Goal: Check status: Check status

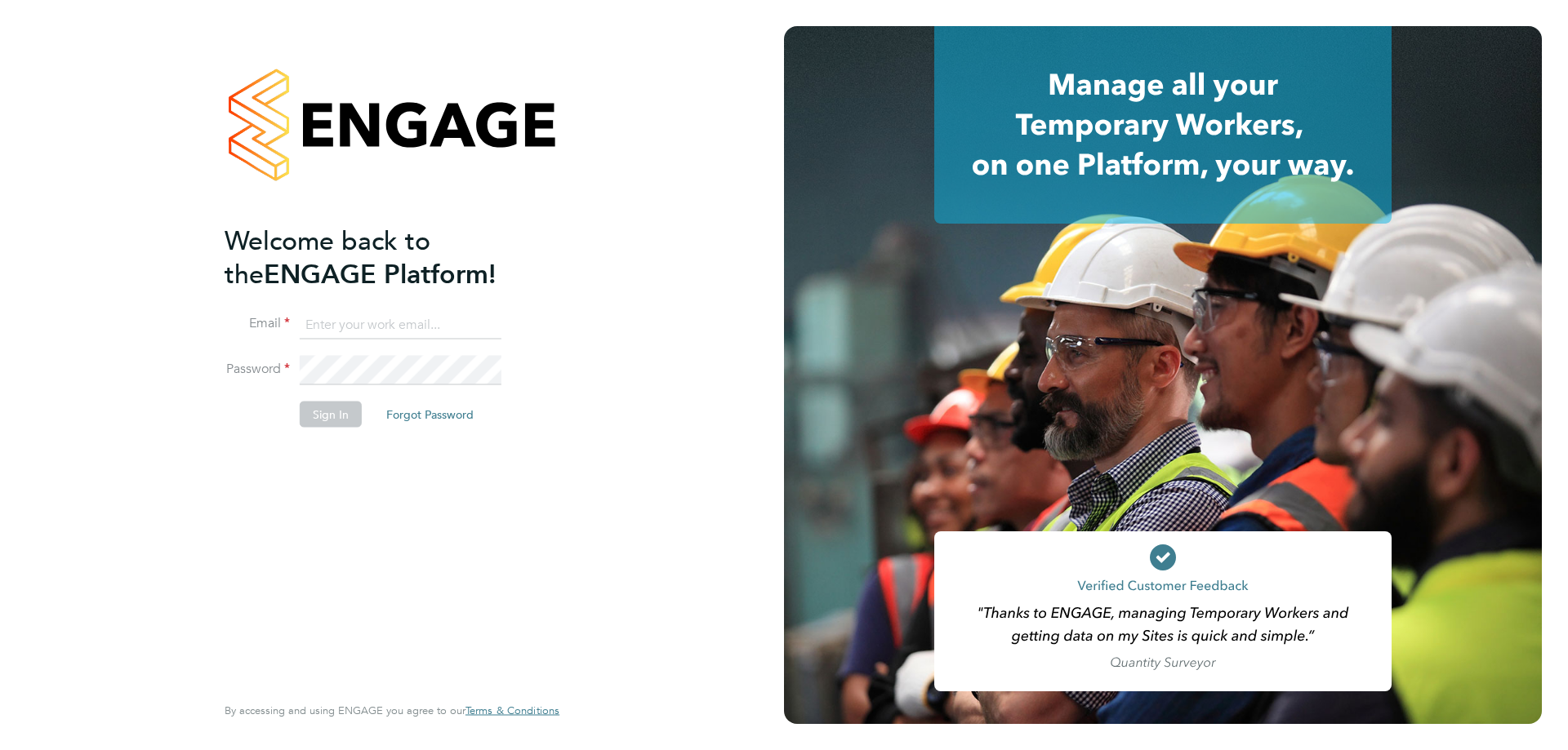
click at [380, 322] on input at bounding box center [400, 325] width 201 height 29
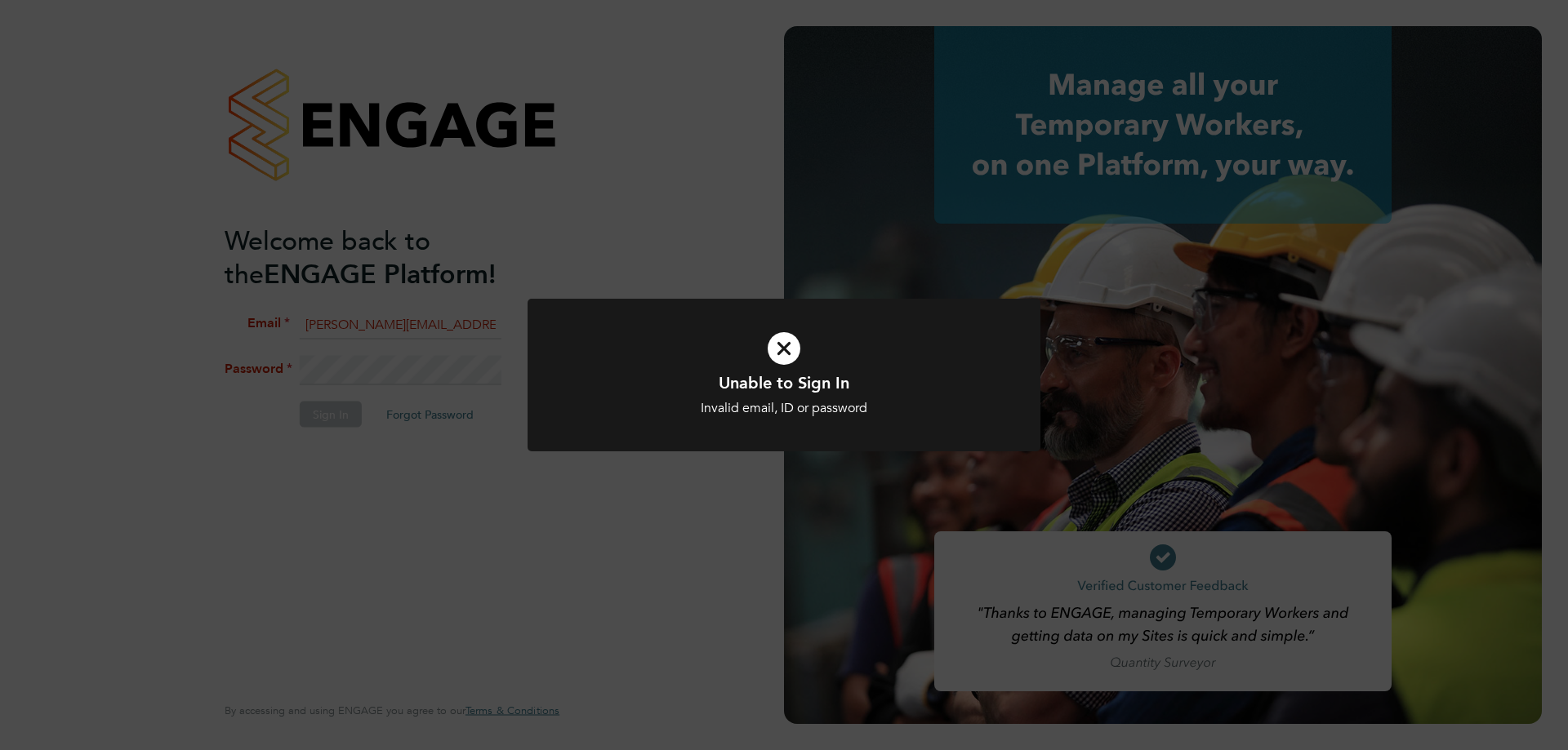
click at [742, 400] on div "Unable to Sign In Invalid email, ID or password Cancel Okay" at bounding box center [784, 394] width 425 height 44
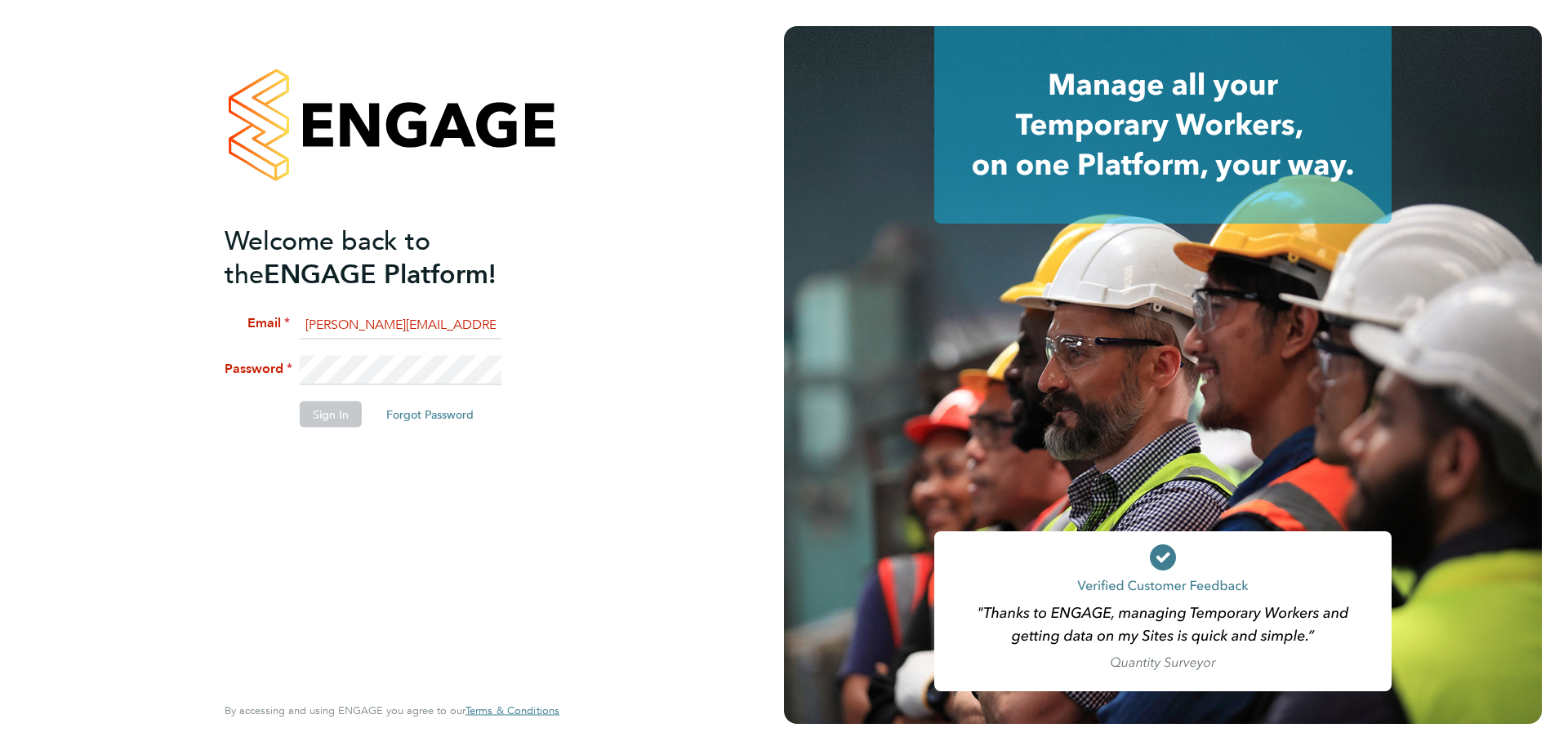
click at [444, 325] on input "[PERSON_NAME][EMAIL_ADDRESS][PERSON_NAME][DOMAIN_NAME]" at bounding box center [400, 325] width 201 height 29
click at [444, 324] on input "[PERSON_NAME][EMAIL_ADDRESS][PERSON_NAME][DOMAIN_NAME]" at bounding box center [400, 325] width 201 height 29
type input "[EMAIL_ADDRESS][PERSON_NAME][DOMAIN_NAME]"
click at [326, 418] on button "Sign In" at bounding box center [330, 414] width 62 height 26
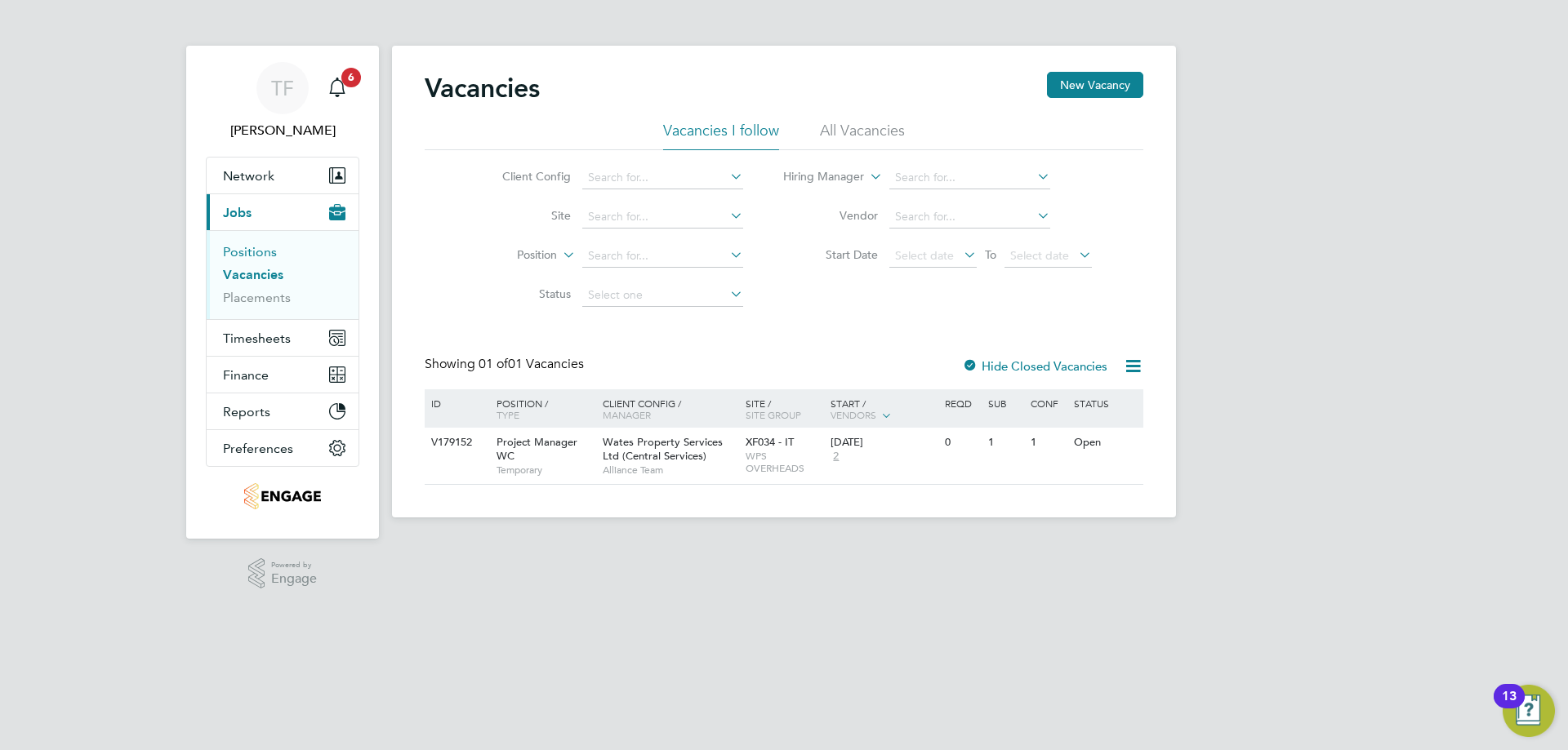
click at [257, 254] on link "Positions" at bounding box center [250, 251] width 54 height 15
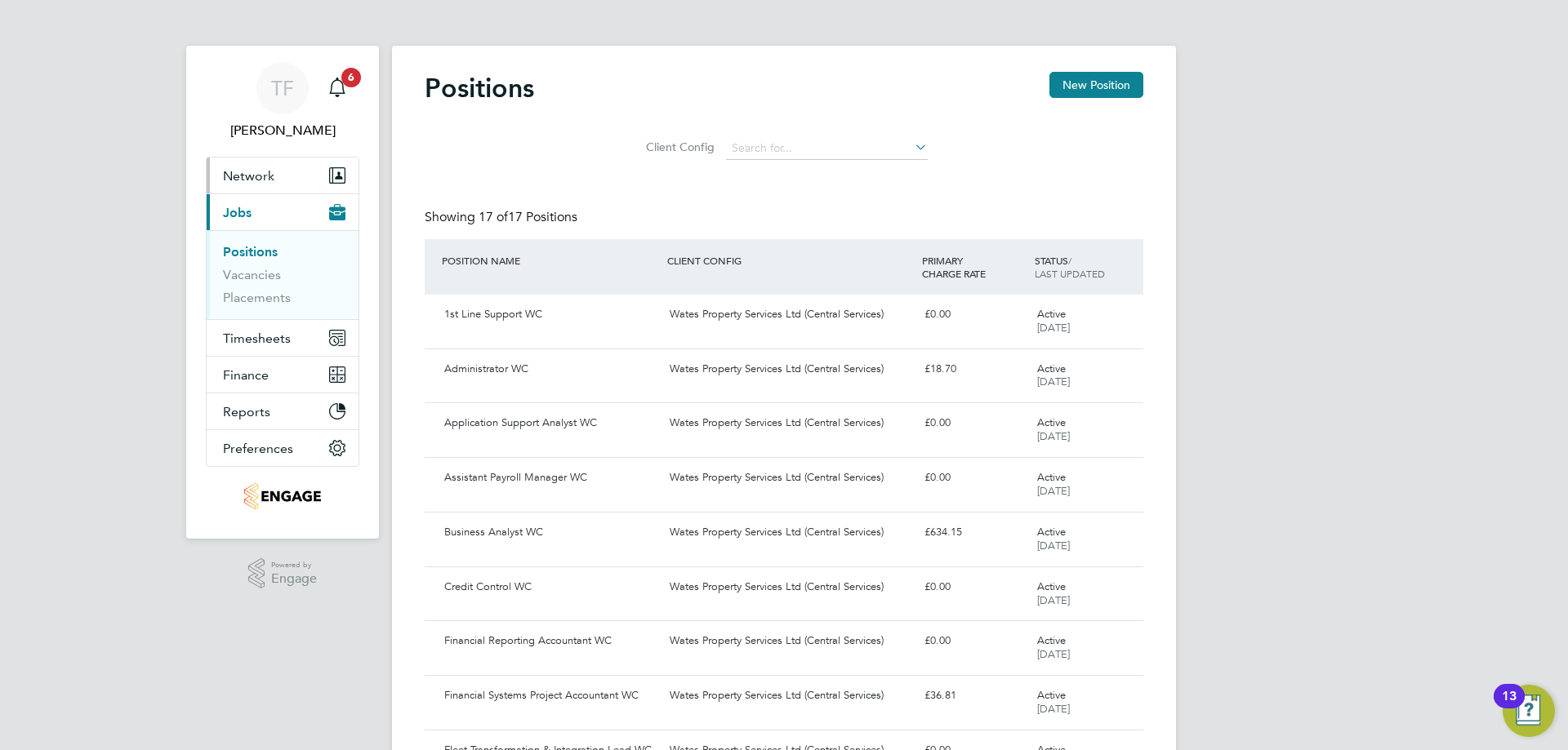
click at [267, 180] on span "Network" at bounding box center [249, 175] width 52 height 15
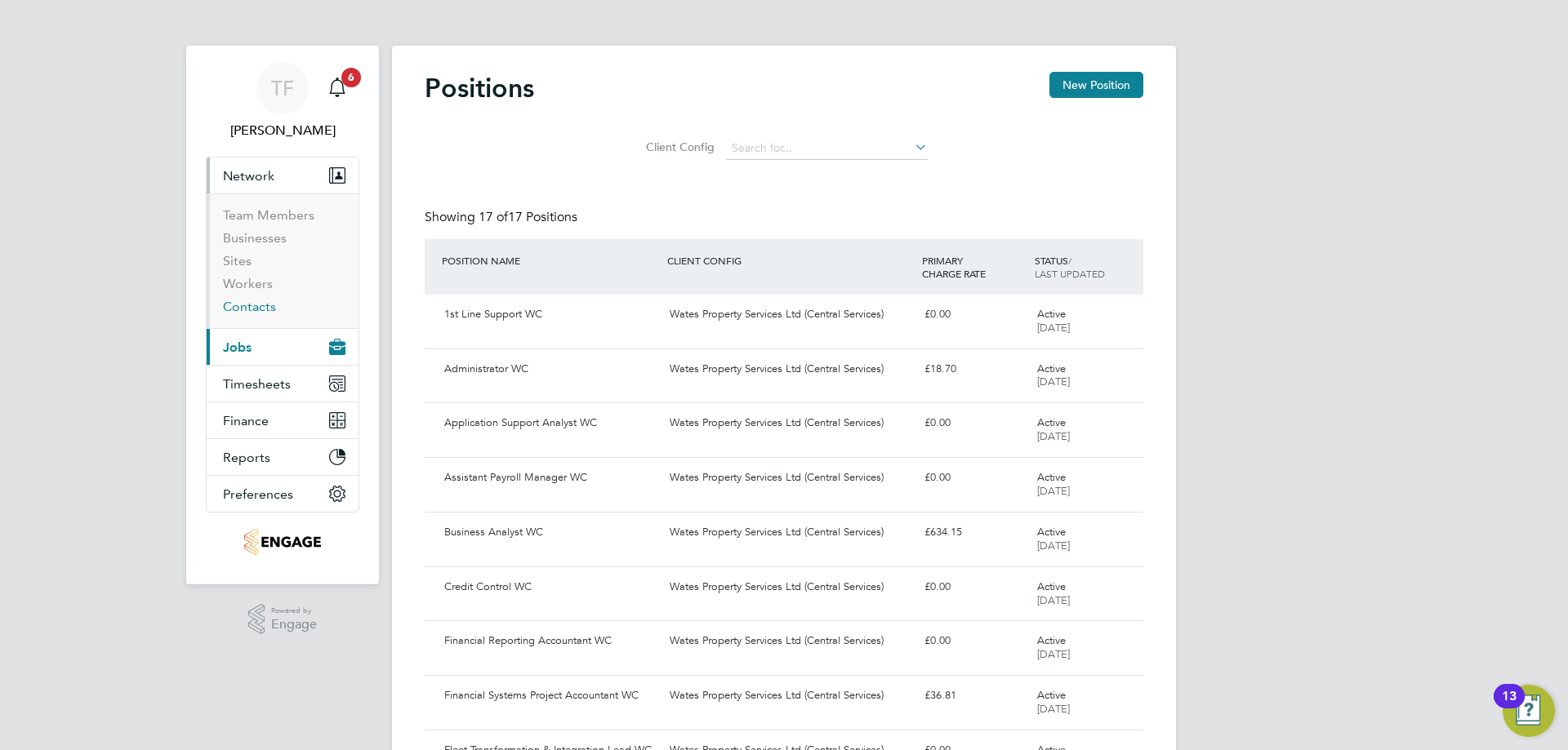
click at [251, 307] on link "Contacts" at bounding box center [250, 306] width 53 height 15
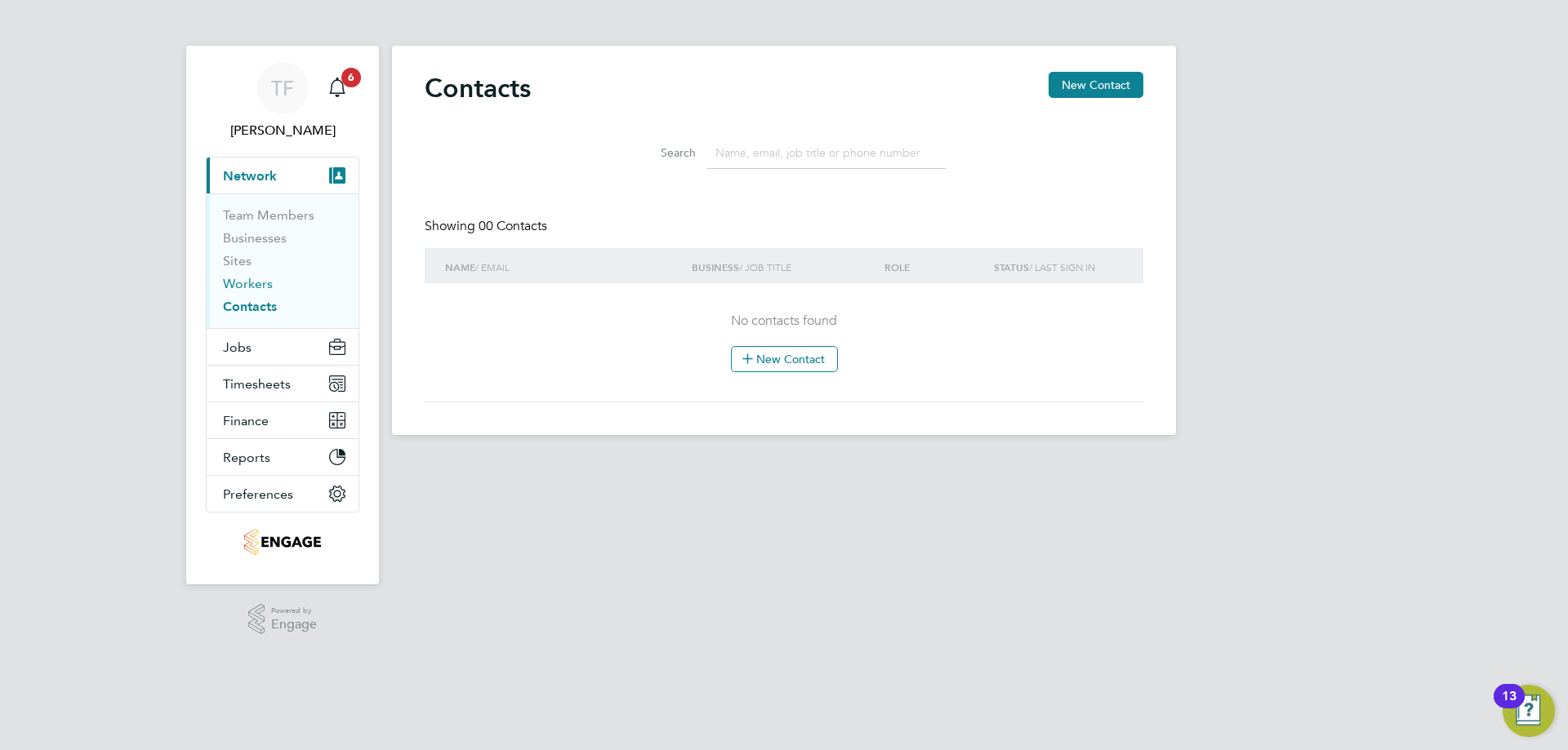
click at [242, 282] on link "Workers" at bounding box center [248, 283] width 50 height 15
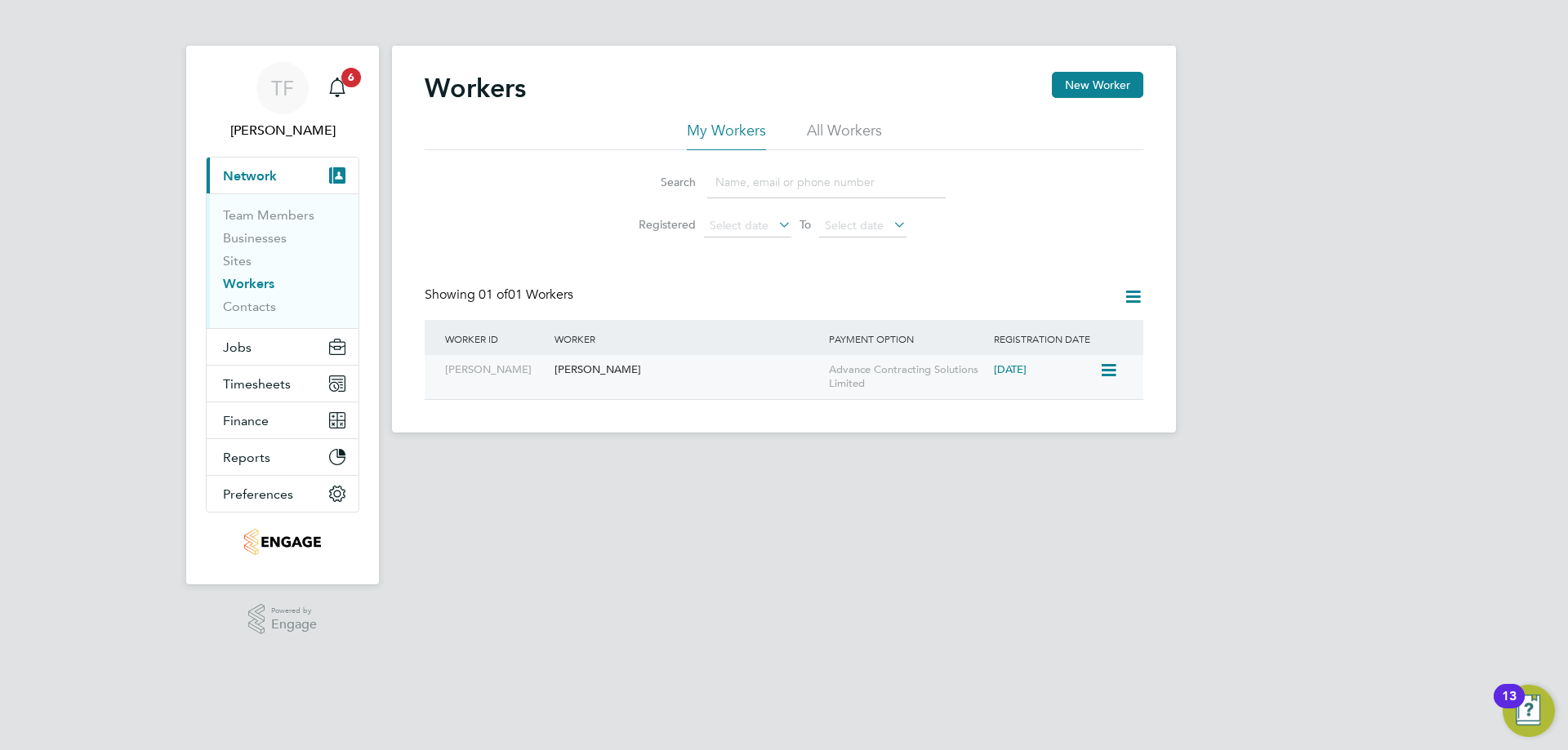
click at [583, 370] on div "Robin Walker" at bounding box center [688, 369] width 274 height 30
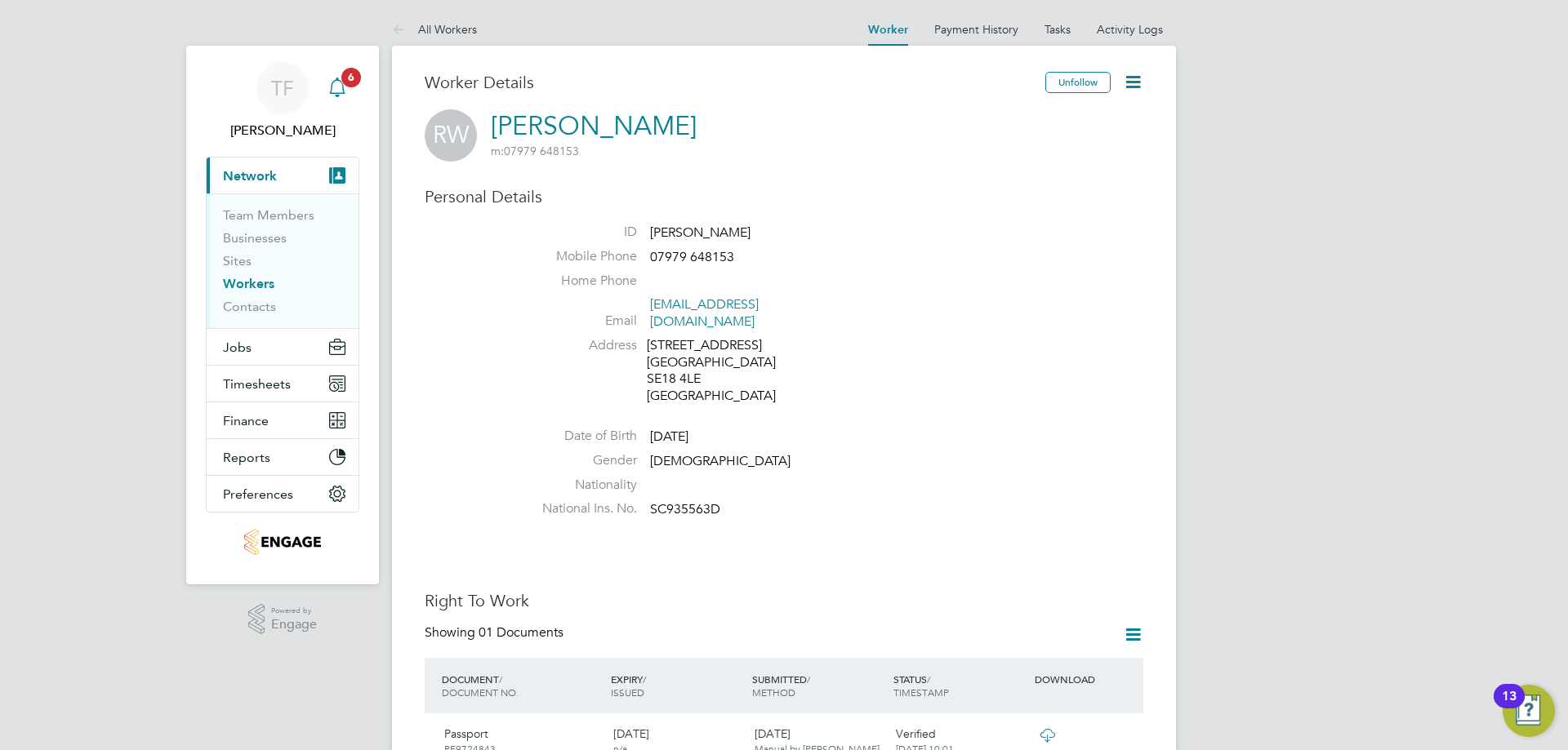
click at [341, 77] on span "6" at bounding box center [351, 78] width 20 height 20
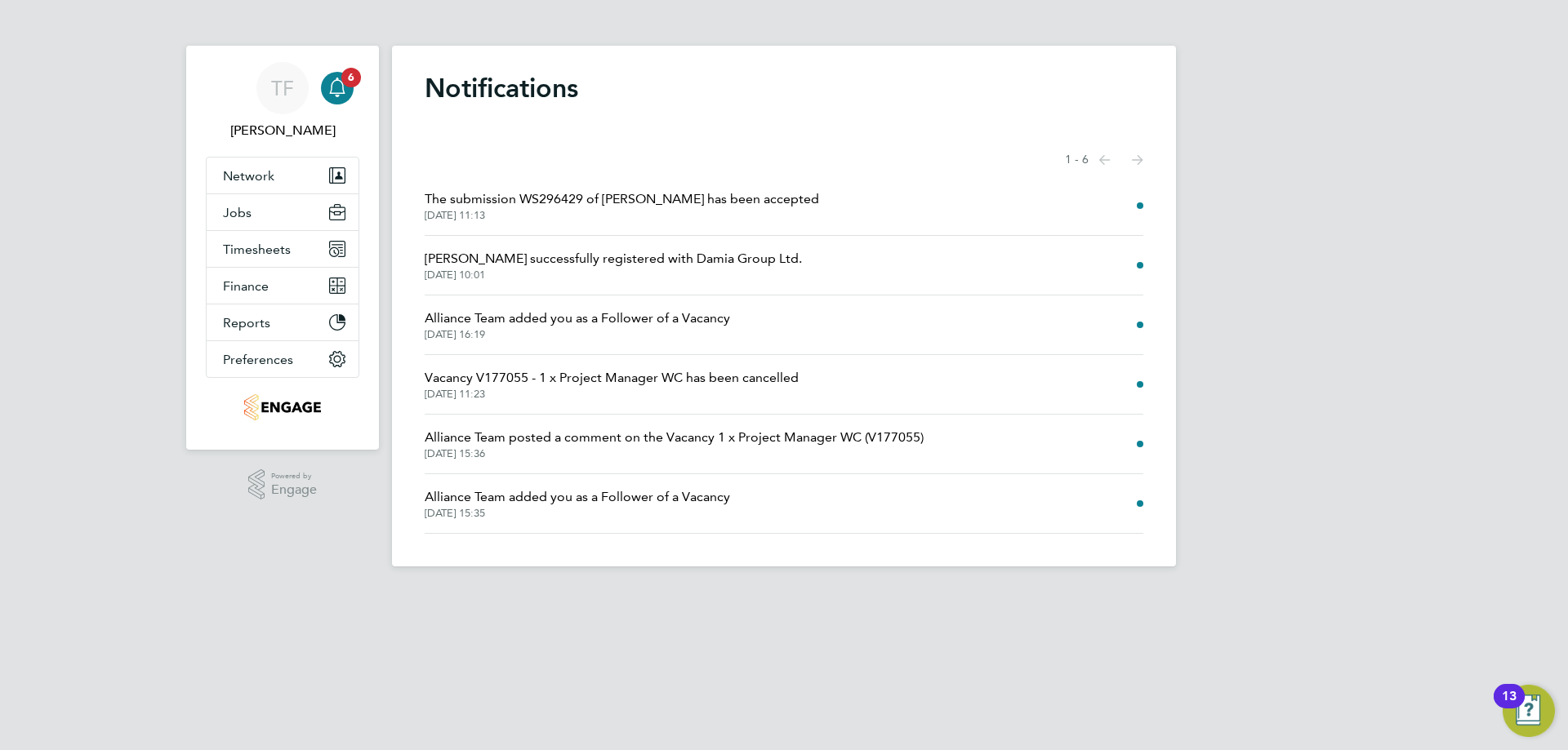
click at [685, 191] on span "The submission WS296429 of Robin Walker has been accepted" at bounding box center [622, 200] width 395 height 20
